Goal: Transaction & Acquisition: Register for event/course

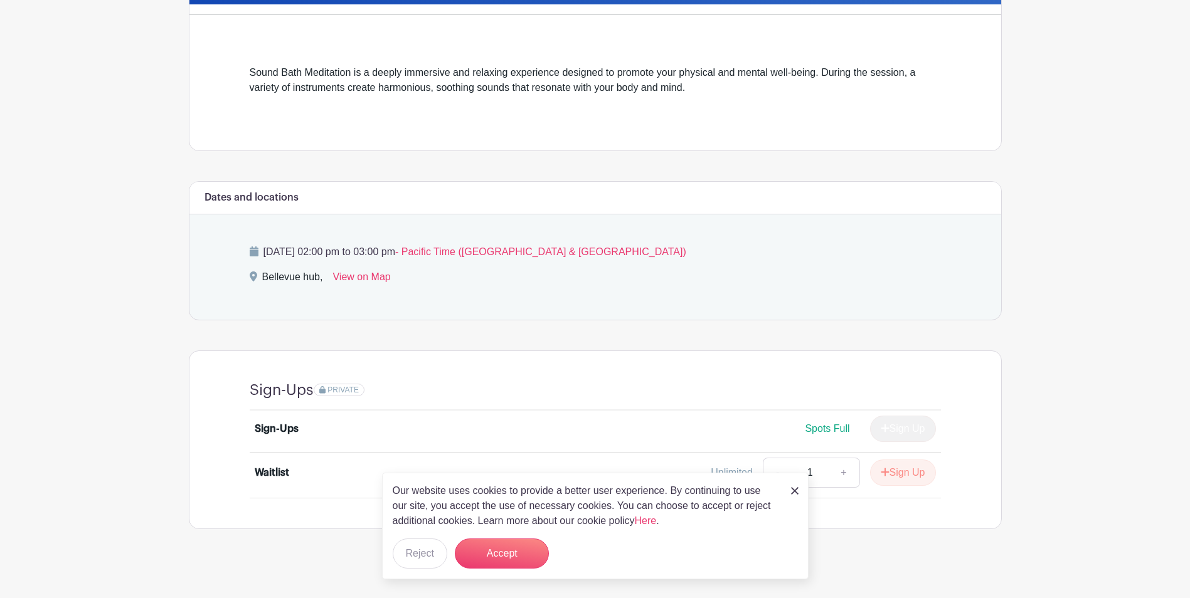
scroll to position [323, 0]
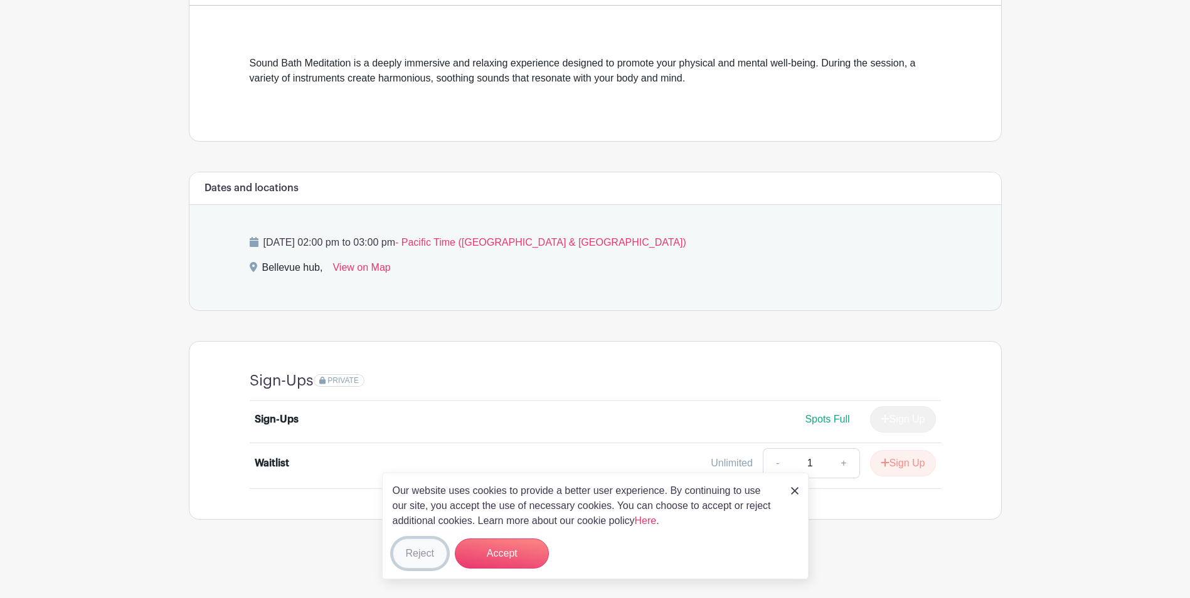
click at [425, 561] on button "Reject" at bounding box center [420, 554] width 55 height 30
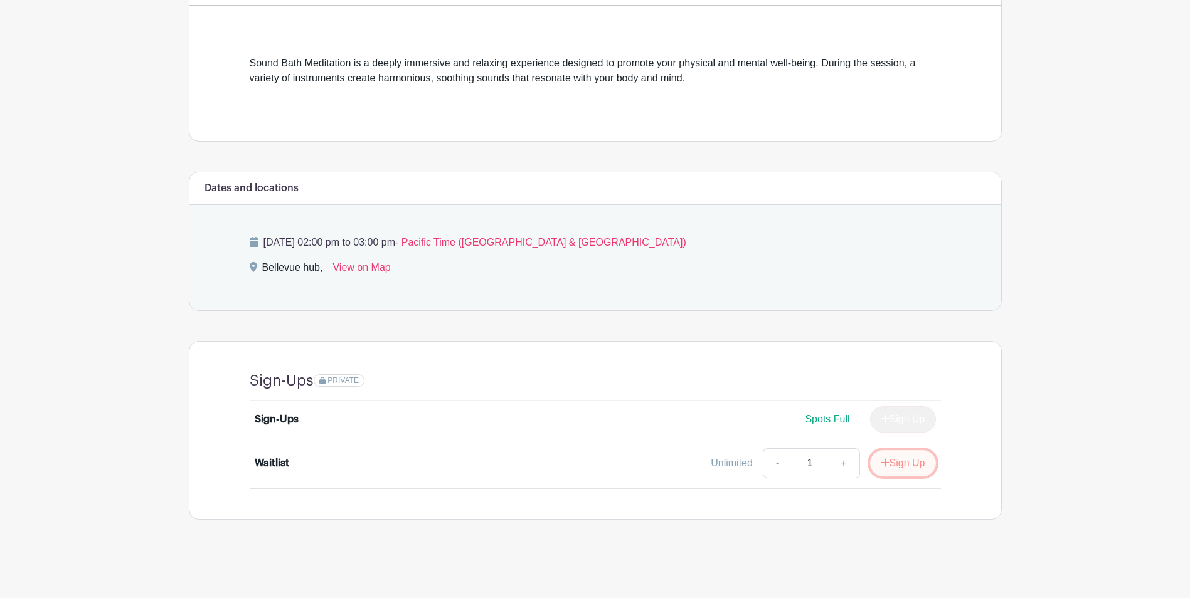
click at [901, 467] on button "Sign Up" at bounding box center [903, 463] width 66 height 26
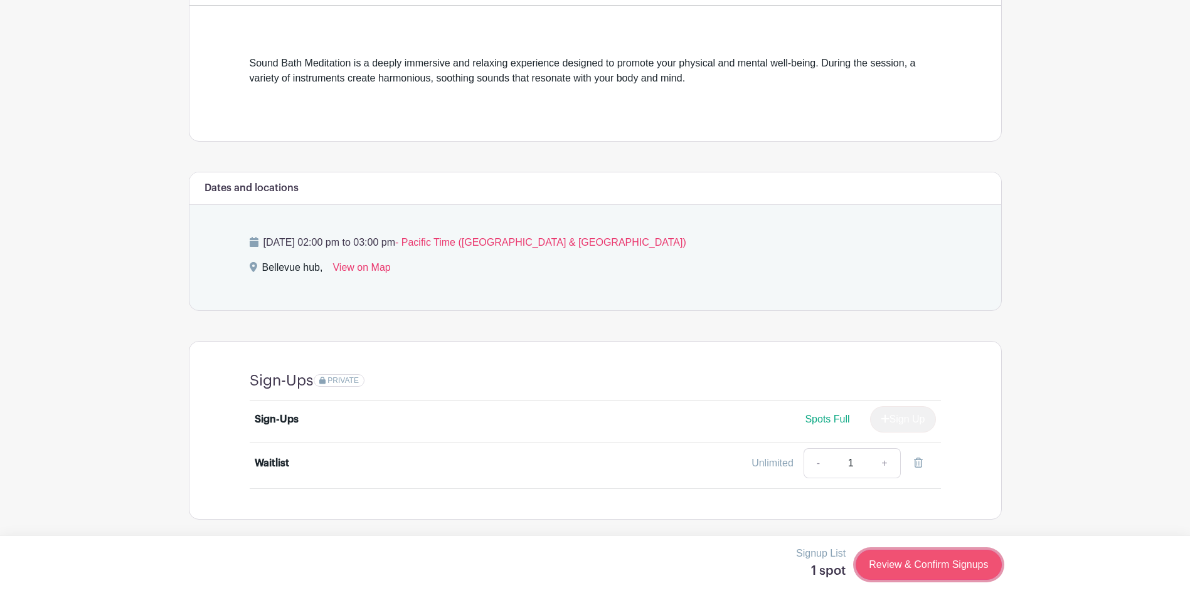
click at [950, 561] on link "Review & Confirm Signups" at bounding box center [928, 565] width 146 height 30
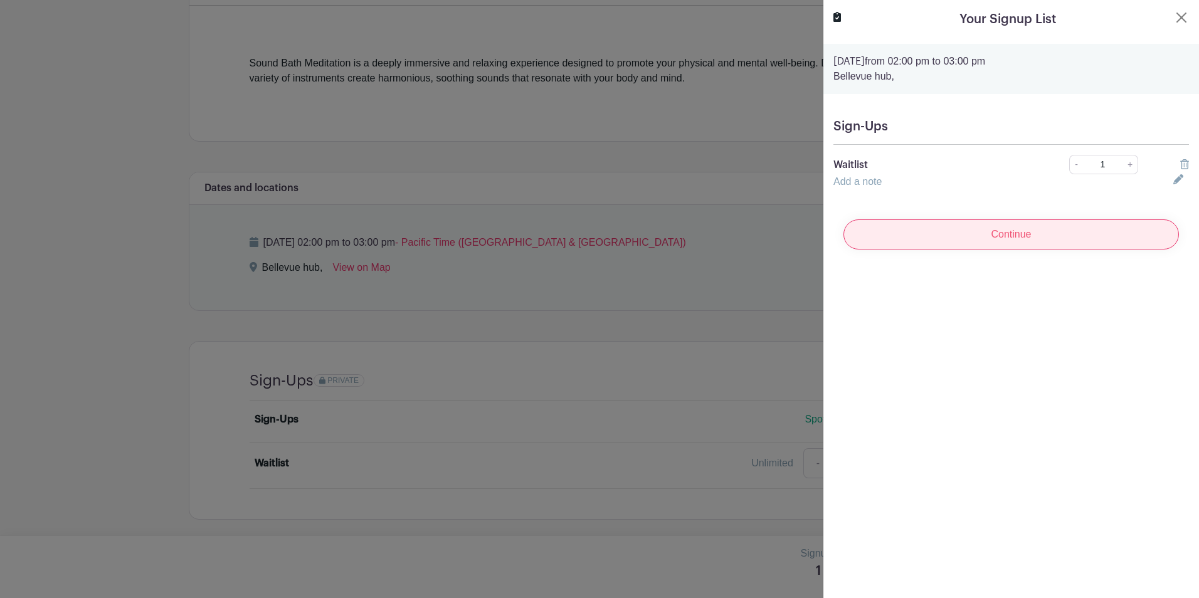
click at [1029, 238] on input "Continue" at bounding box center [1012, 235] width 336 height 30
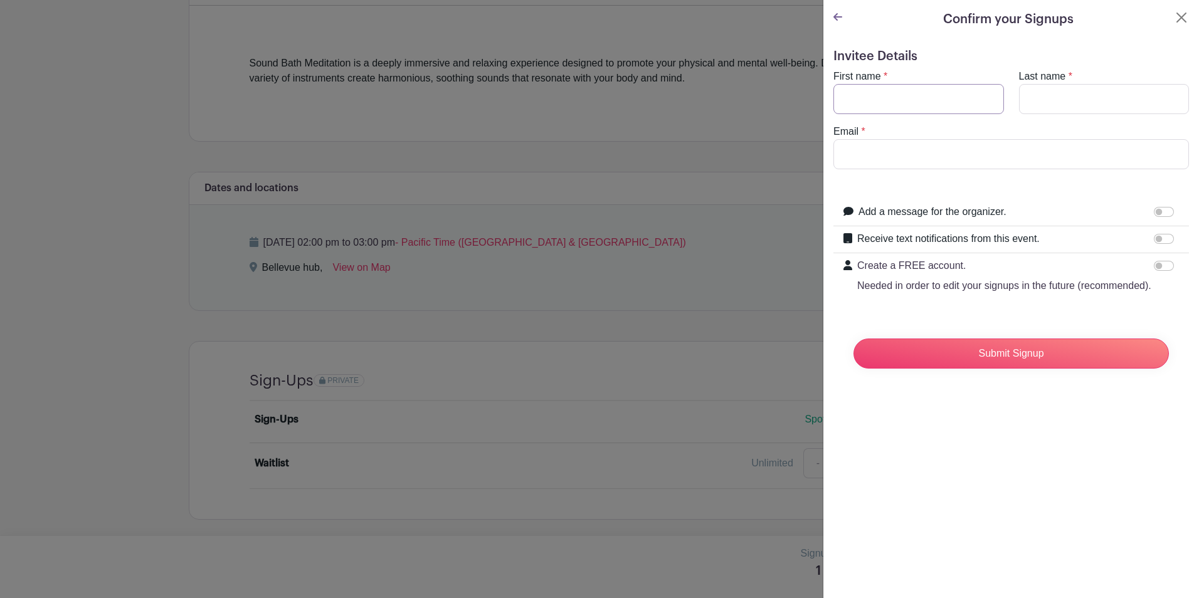
click at [928, 98] on input "First name" at bounding box center [919, 99] width 171 height 30
type input "Ling"
type input "Tung"
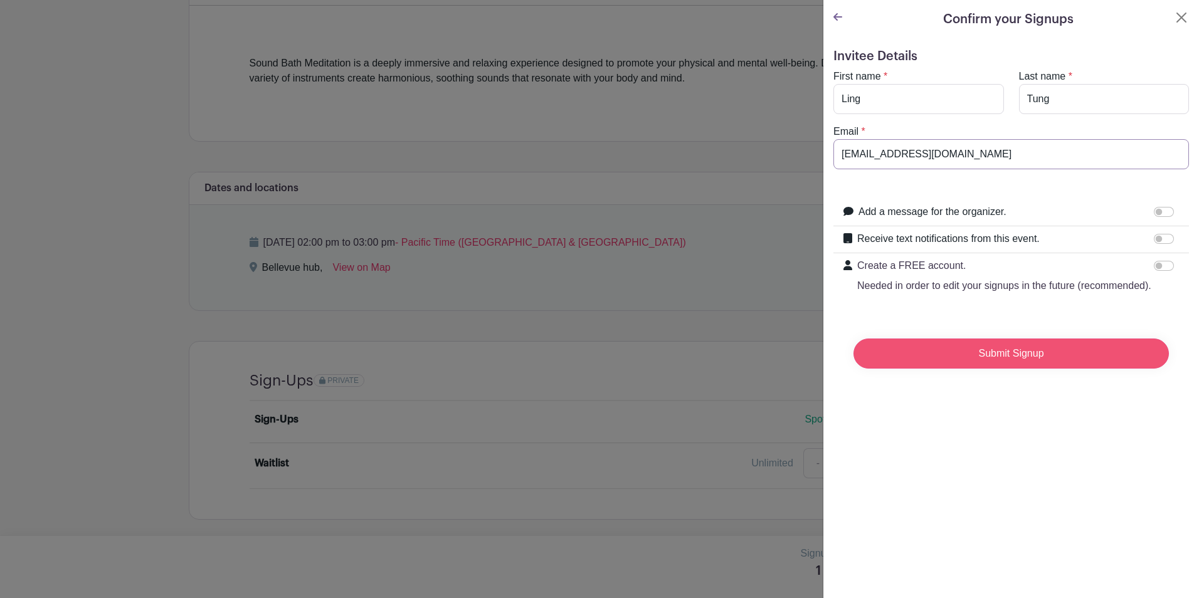
type input "[EMAIL_ADDRESS][DOMAIN_NAME]"
click at [1024, 362] on input "Submit Signup" at bounding box center [1011, 354] width 315 height 30
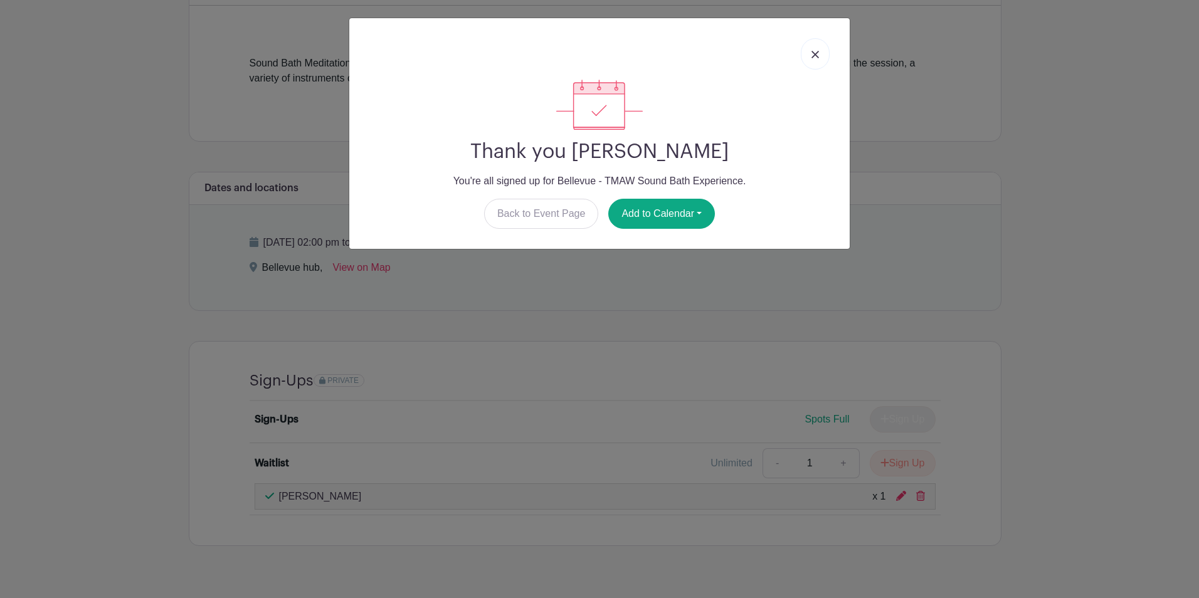
click at [815, 56] on img at bounding box center [816, 55] width 8 height 8
